Goal: Task Accomplishment & Management: Manage account settings

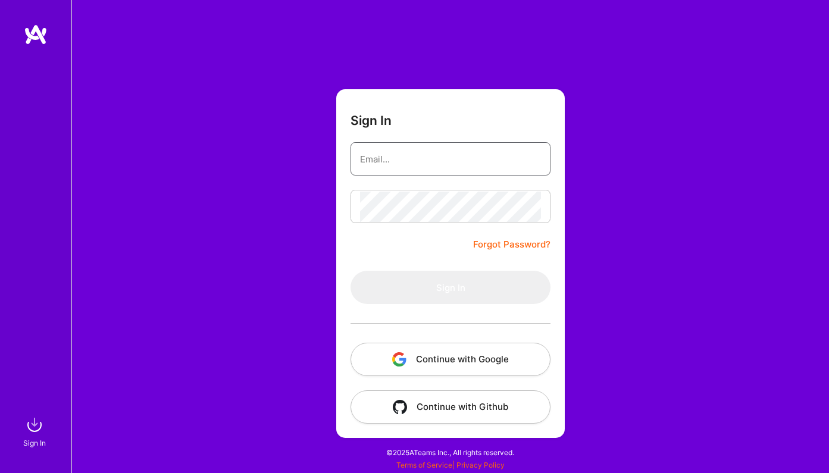
type input "[PERSON_NAME][EMAIL_ADDRESS][DOMAIN_NAME]"
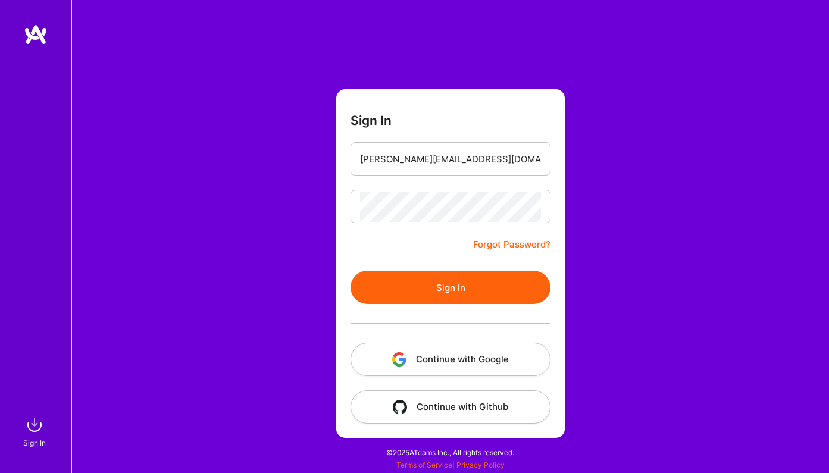
click at [446, 288] on button "Sign In" at bounding box center [450, 287] width 200 height 33
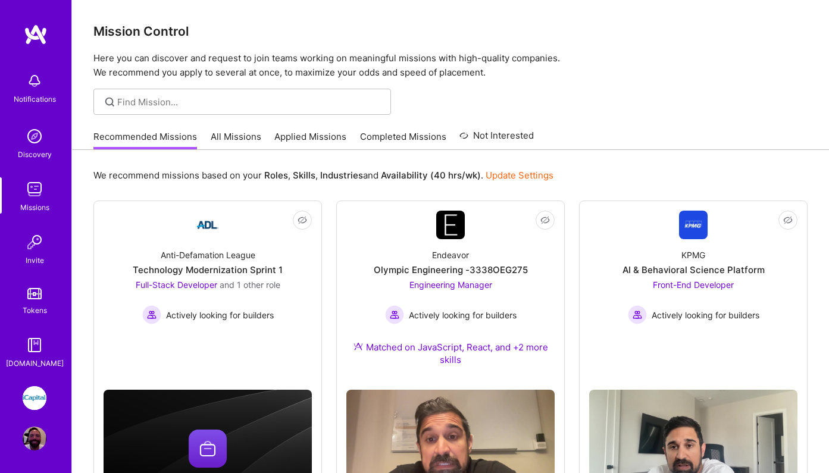
click at [287, 138] on link "Applied Missions" at bounding box center [310, 140] width 72 height 20
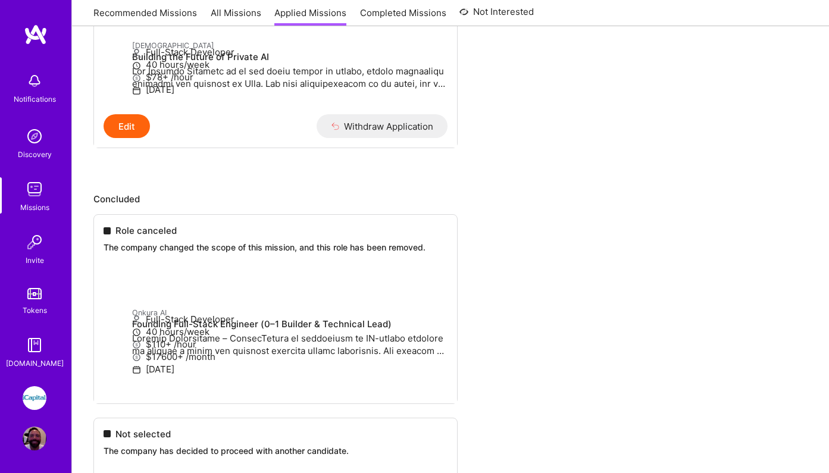
scroll to position [486, 0]
